Goal: Obtain resource: Download file/media

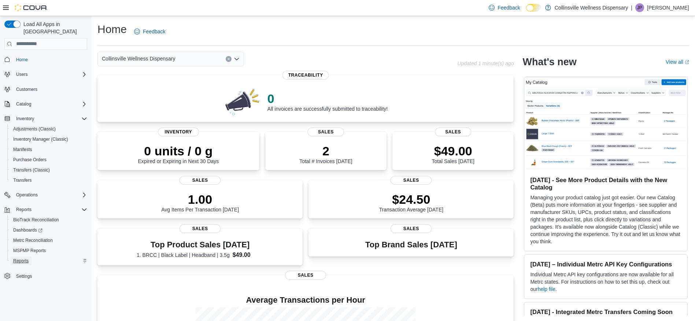
click at [25, 258] on span "Reports" at bounding box center [20, 261] width 15 height 6
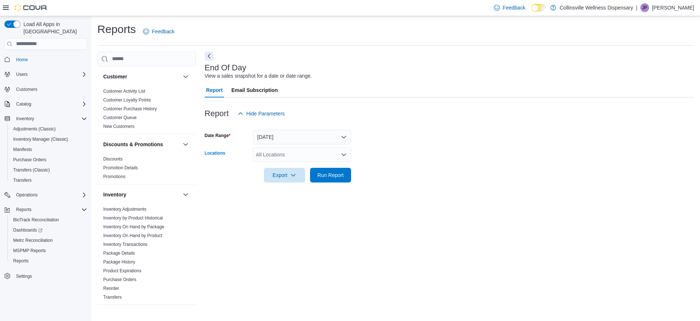
click at [335, 154] on div "All Locations" at bounding box center [302, 154] width 98 height 15
click at [292, 177] on span "8990 HWY 19 North" at bounding box center [294, 177] width 51 height 7
click at [280, 178] on span "Export" at bounding box center [285, 174] width 32 height 15
click at [284, 207] on span "Export to Pdf" at bounding box center [285, 204] width 33 height 6
click at [280, 175] on span "Export" at bounding box center [285, 174] width 32 height 15
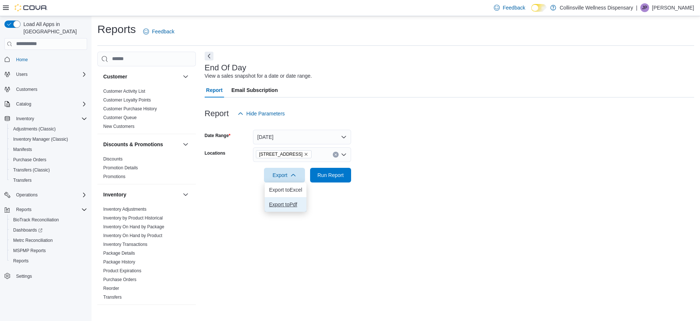
click at [293, 204] on span "Export to Pdf" at bounding box center [285, 204] width 33 height 6
